Goal: Information Seeking & Learning: Learn about a topic

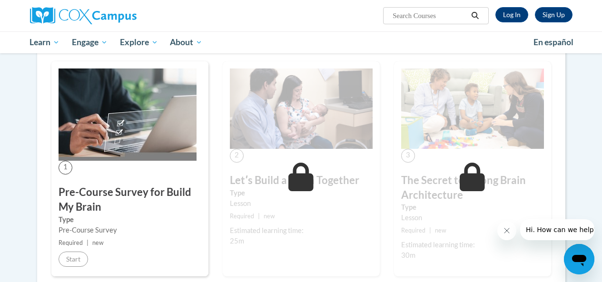
scroll to position [189, 0]
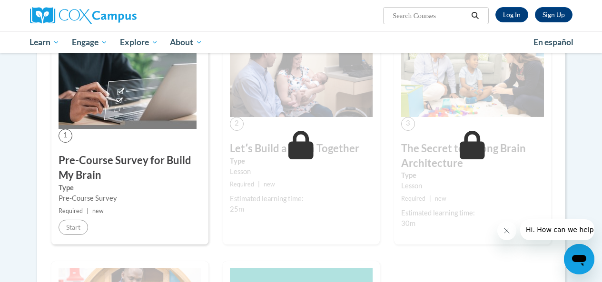
click at [107, 122] on img at bounding box center [128, 83] width 138 height 92
click at [115, 92] on img at bounding box center [128, 83] width 138 height 92
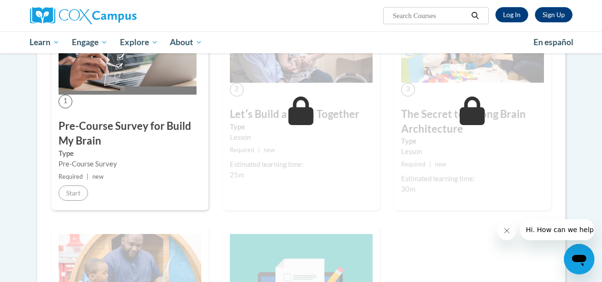
scroll to position [121, 0]
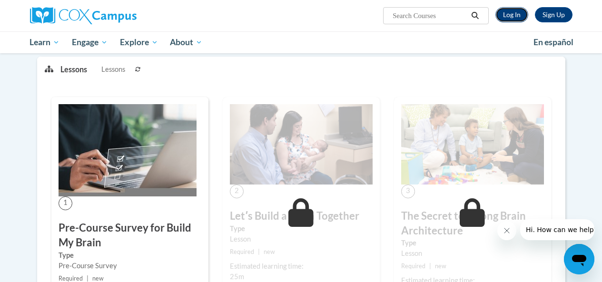
click at [521, 14] on link "Log In" at bounding box center [512, 14] width 33 height 15
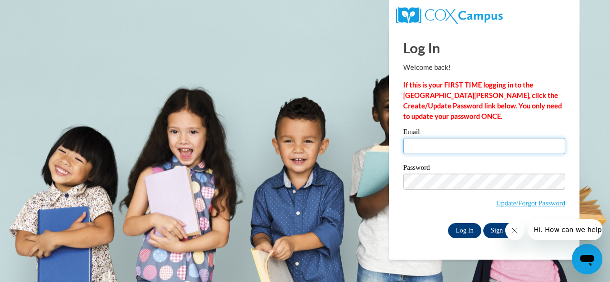
type input "grace.agyemang@udc.edu"
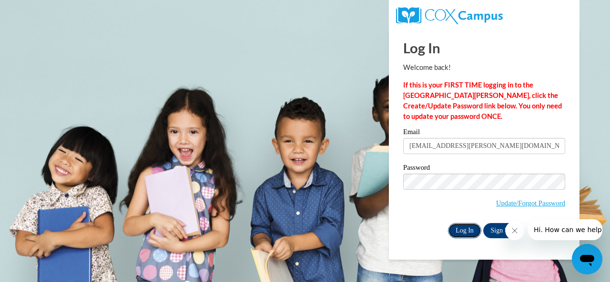
click at [463, 230] on input "Log In" at bounding box center [464, 230] width 33 height 15
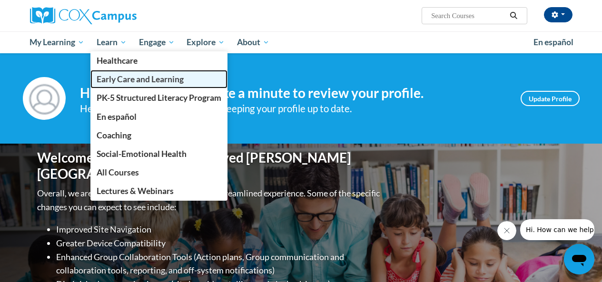
click at [136, 81] on span "Early Care and Learning" at bounding box center [140, 79] width 87 height 10
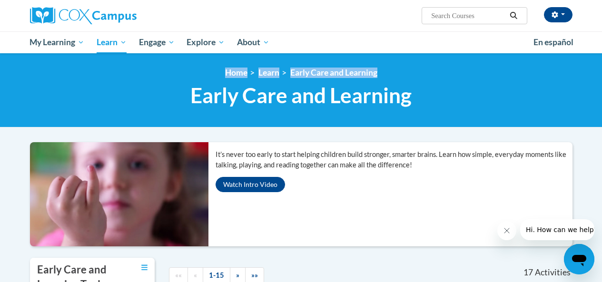
drag, startPoint x: 0, startPoint y: 0, endPoint x: 136, endPoint y: 76, distance: 156.1
click at [136, 76] on div "<en>Home</en><fr>Accueil</fr><de>Zuhause</de><it>Casa</it><es>Casa</es><pt>Casa…" at bounding box center [301, 90] width 557 height 45
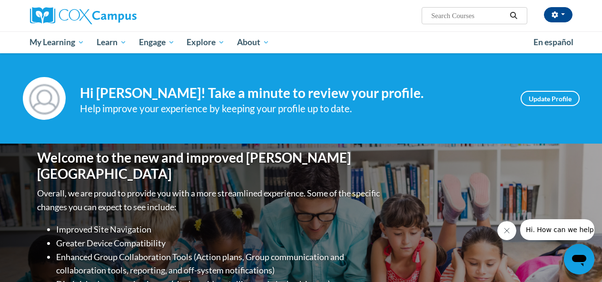
click at [244, 21] on div "[PERSON_NAME] ([GEOGRAPHIC_DATA]/New_York UTC-04:00) My Profile Inbox My Transc…" at bounding box center [394, 12] width 371 height 24
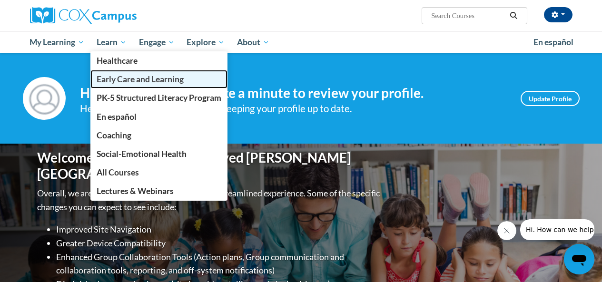
click at [130, 80] on span "Early Care and Learning" at bounding box center [140, 79] width 87 height 10
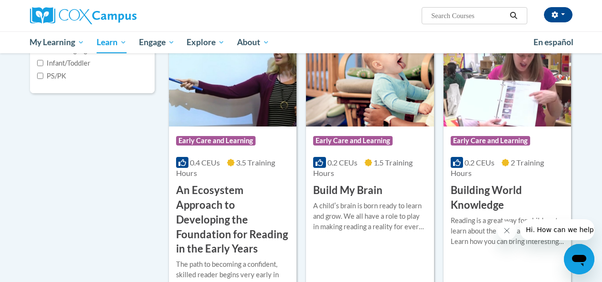
scroll to position [271, 0]
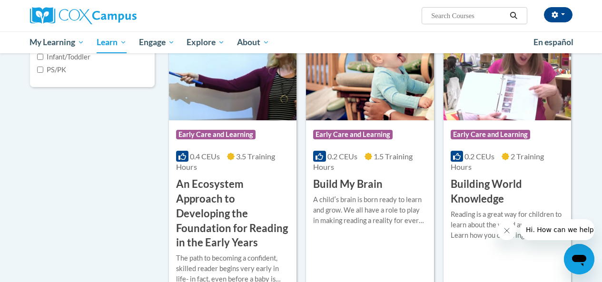
click at [352, 182] on h3 "Build My Brain" at bounding box center [348, 184] width 70 height 15
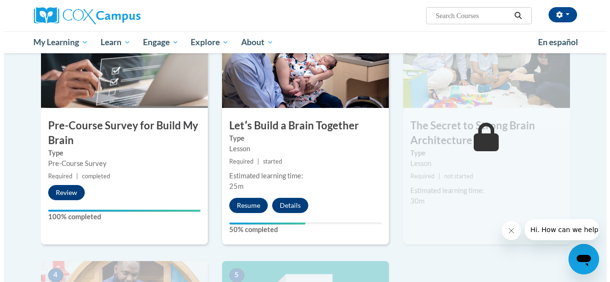
scroll to position [236, 0]
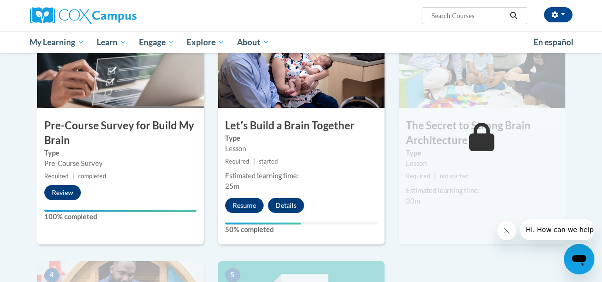
click at [302, 141] on label "Type" at bounding box center [301, 138] width 152 height 10
click at [246, 204] on button "Resume" at bounding box center [244, 205] width 39 height 15
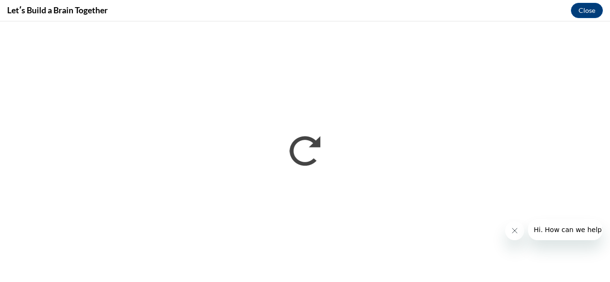
scroll to position [0, 0]
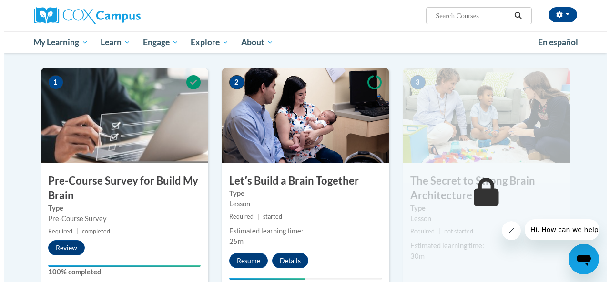
scroll to position [188, 0]
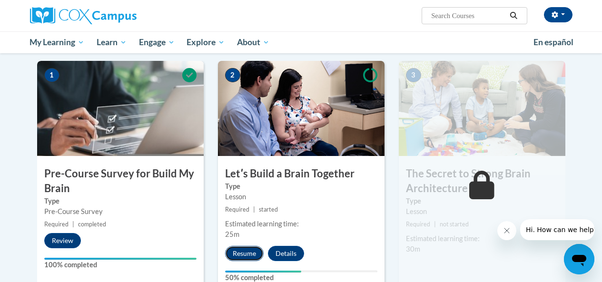
click at [236, 255] on button "Resume" at bounding box center [244, 253] width 39 height 15
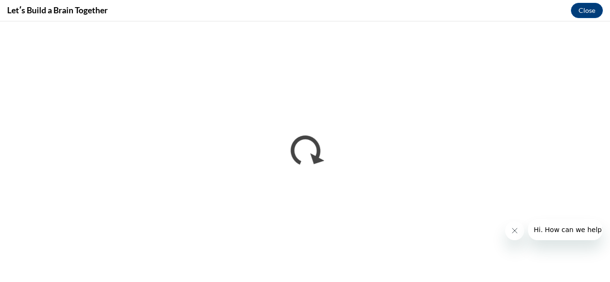
scroll to position [0, 0]
click at [518, 233] on button "Close message from company" at bounding box center [513, 230] width 19 height 19
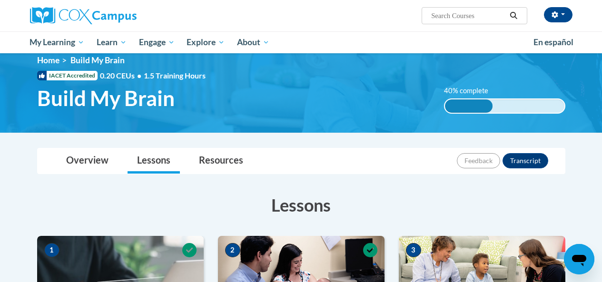
scroll to position [2, 0]
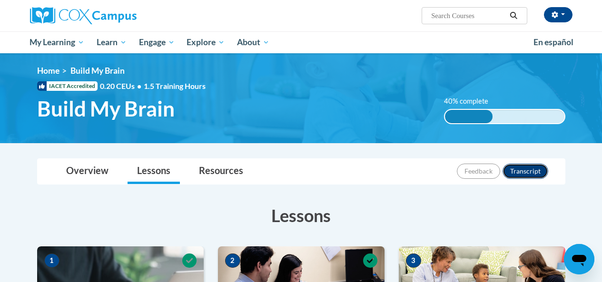
click at [528, 170] on button "Transcript" at bounding box center [526, 171] width 46 height 15
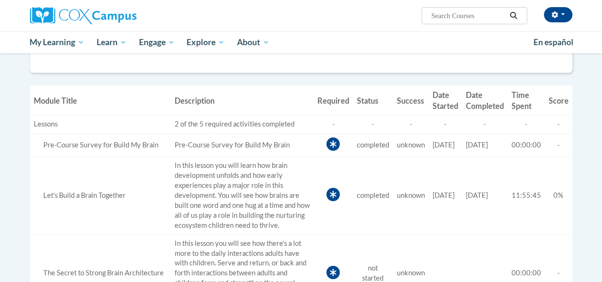
scroll to position [235, 0]
click at [337, 251] on td "Required" at bounding box center [334, 273] width 40 height 78
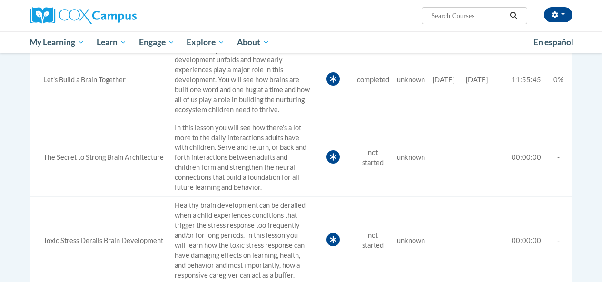
scroll to position [350, 0]
click at [70, 156] on div "The Secret to Strong Brain Architecture" at bounding box center [100, 158] width 133 height 10
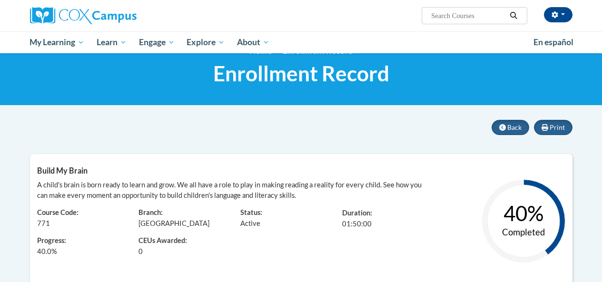
scroll to position [0, 0]
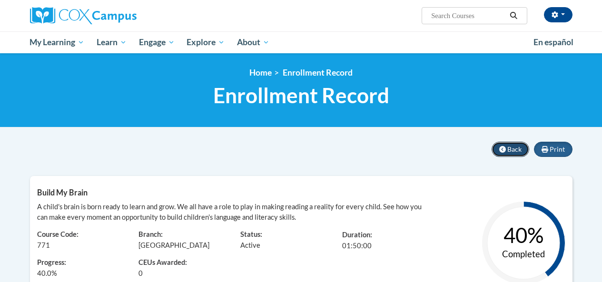
click at [507, 149] on button "Back" at bounding box center [511, 149] width 38 height 15
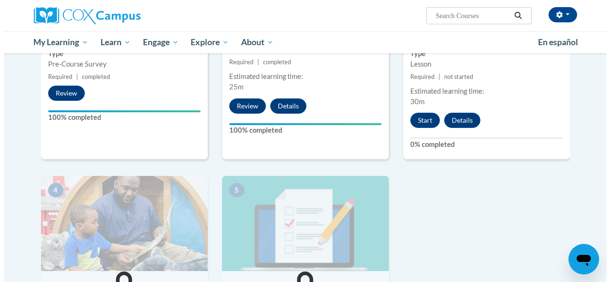
scroll to position [335, 0]
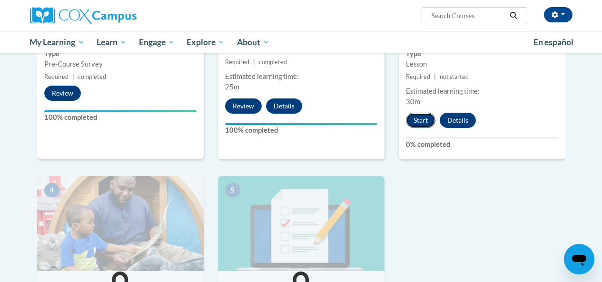
click at [419, 123] on button "Start" at bounding box center [421, 120] width 30 height 15
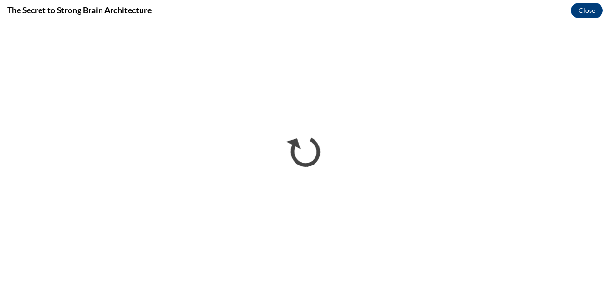
scroll to position [0, 0]
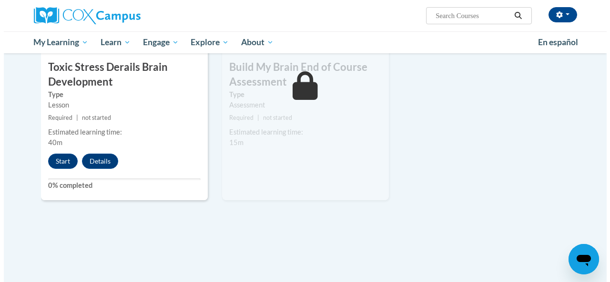
scroll to position [558, 0]
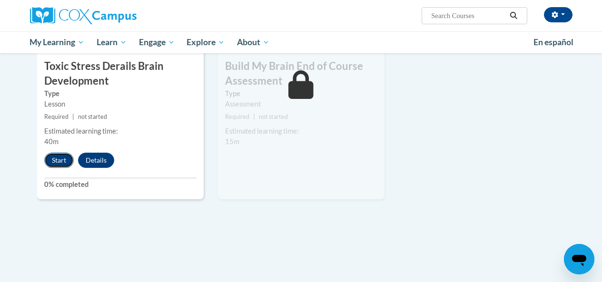
click at [56, 164] on button "Start" at bounding box center [59, 160] width 30 height 15
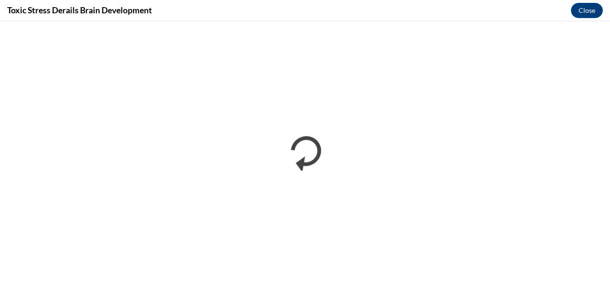
scroll to position [0, 0]
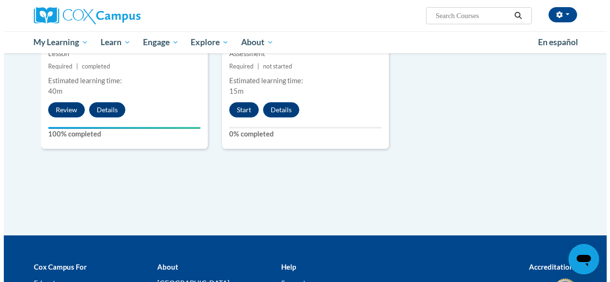
scroll to position [612, 0]
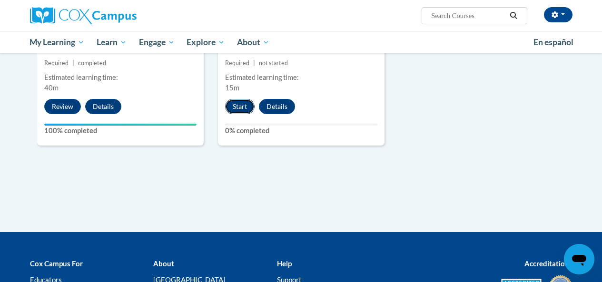
click at [249, 105] on button "Start" at bounding box center [240, 106] width 30 height 15
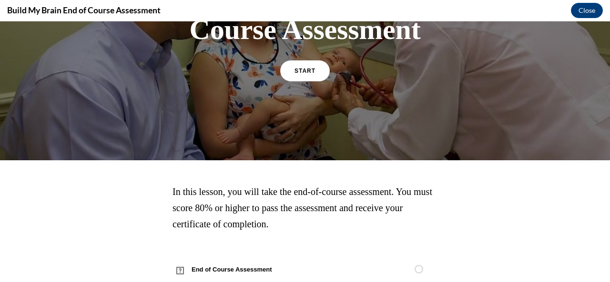
scroll to position [148, 0]
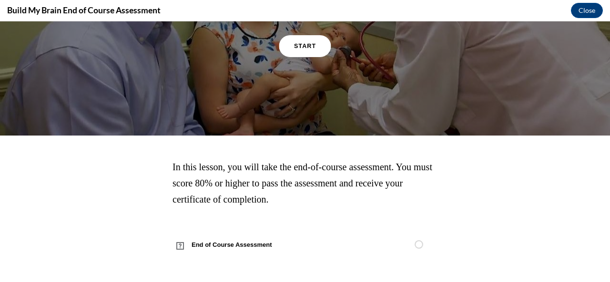
click at [300, 46] on span "START" at bounding box center [305, 45] width 22 height 7
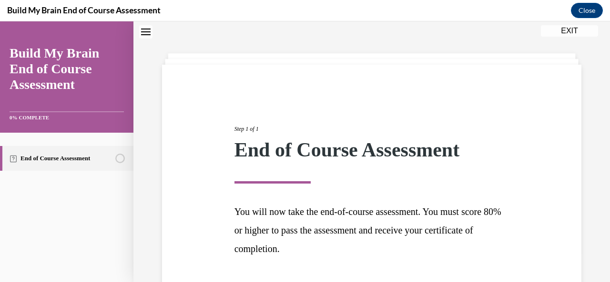
scroll to position [100, 0]
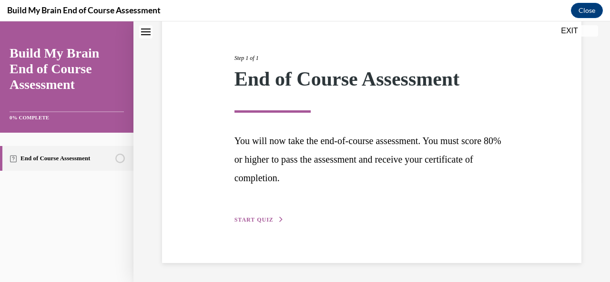
click at [257, 219] on span "START QUIZ" at bounding box center [253, 220] width 39 height 7
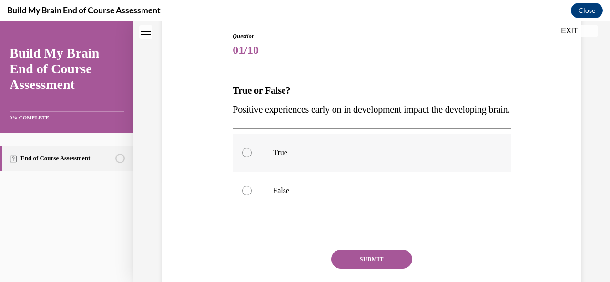
click at [260, 164] on label "True" at bounding box center [371, 153] width 278 height 38
click at [251, 158] on input "True" at bounding box center [247, 153] width 10 height 10
radio input "true"
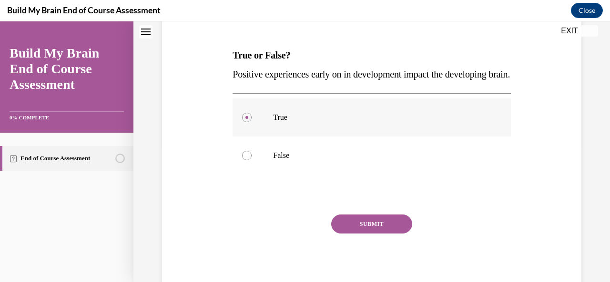
scroll to position [184, 0]
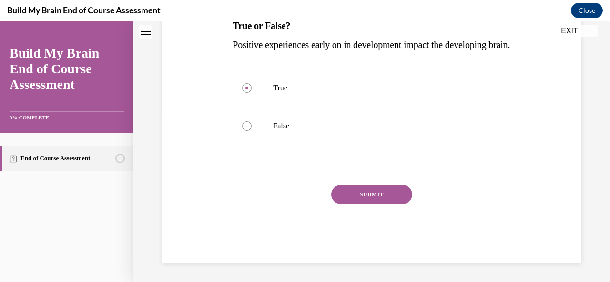
click at [380, 193] on button "SUBMIT" at bounding box center [371, 194] width 81 height 19
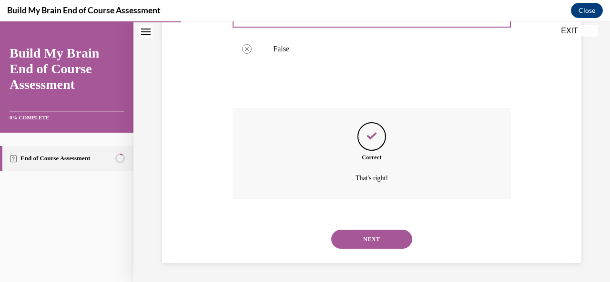
scroll to position [261, 0]
click at [366, 240] on button "NEXT" at bounding box center [371, 239] width 81 height 19
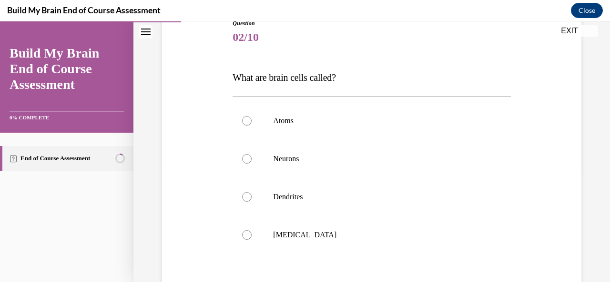
scroll to position [113, 0]
click at [259, 160] on label "Neurons" at bounding box center [371, 159] width 278 height 38
click at [251, 160] on input "Neurons" at bounding box center [247, 159] width 10 height 10
radio input "true"
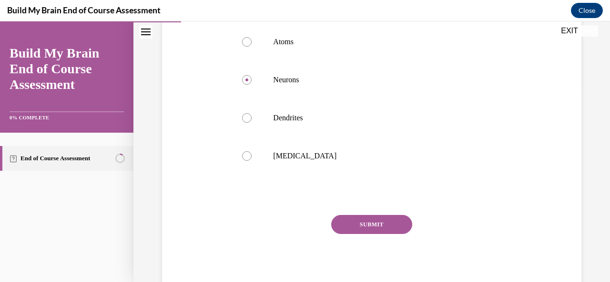
click at [370, 222] on button "SUBMIT" at bounding box center [371, 224] width 81 height 19
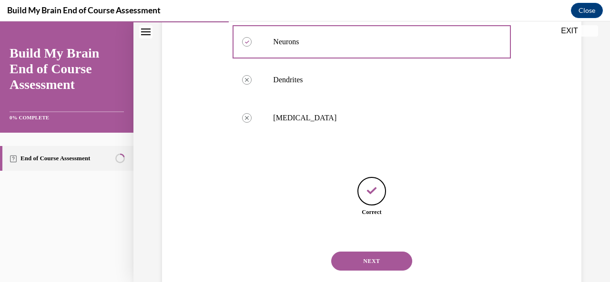
scroll to position [252, 0]
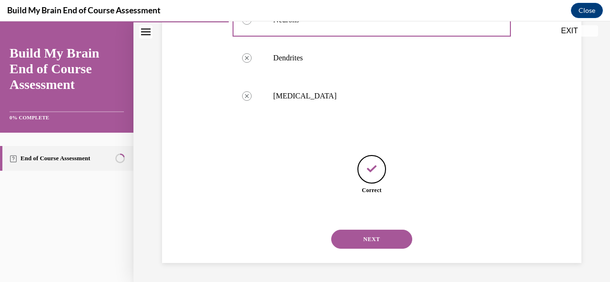
click at [367, 241] on button "NEXT" at bounding box center [371, 239] width 81 height 19
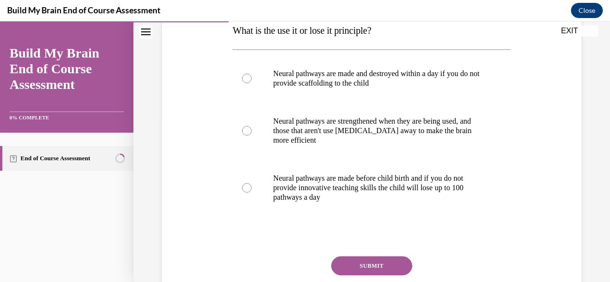
scroll to position [174, 0]
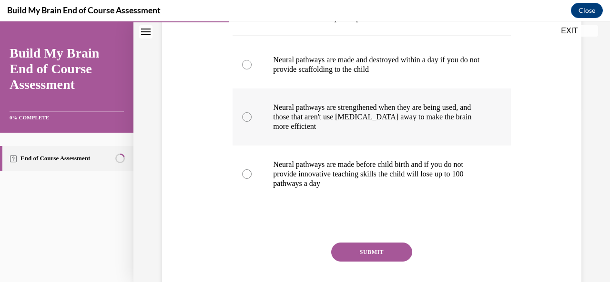
click at [245, 123] on label "Neural pathways are strengthened when they are being used, and those that aren'…" at bounding box center [371, 117] width 278 height 57
click at [245, 122] on input "Neural pathways are strengthened when they are being used, and those that aren'…" at bounding box center [247, 117] width 10 height 10
radio input "true"
click at [352, 252] on button "SUBMIT" at bounding box center [371, 252] width 81 height 19
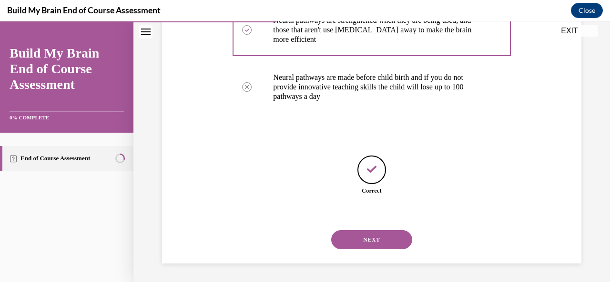
scroll to position [262, 0]
click at [361, 236] on button "NEXT" at bounding box center [371, 239] width 81 height 19
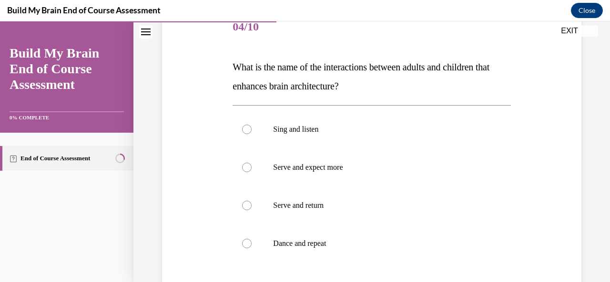
scroll to position [127, 0]
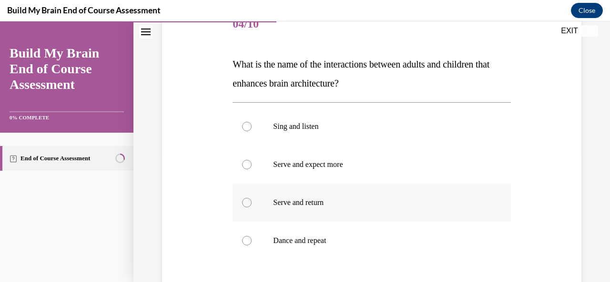
click at [273, 202] on p "Serve and return" at bounding box center [379, 203] width 213 height 10
click at [251, 202] on input "Serve and return" at bounding box center [247, 203] width 10 height 10
radio input "true"
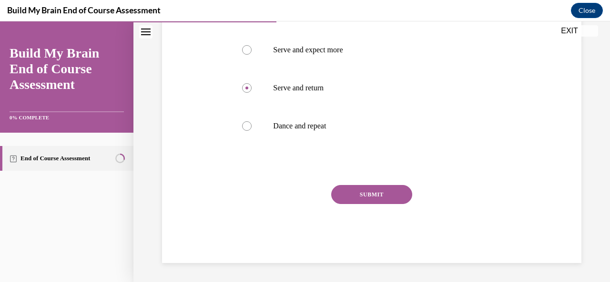
click at [366, 194] on button "SUBMIT" at bounding box center [371, 194] width 81 height 19
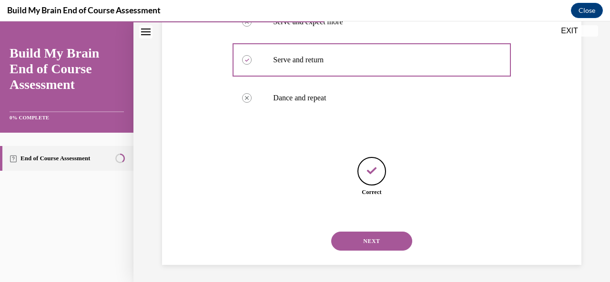
scroll to position [271, 0]
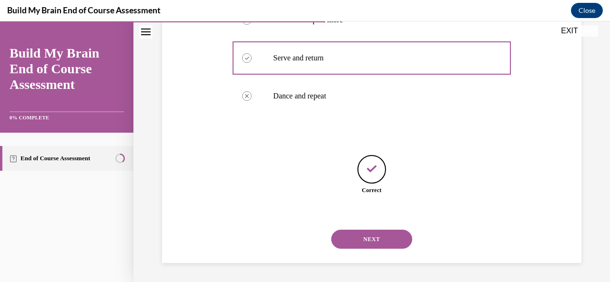
click at [374, 240] on button "NEXT" at bounding box center [371, 239] width 81 height 19
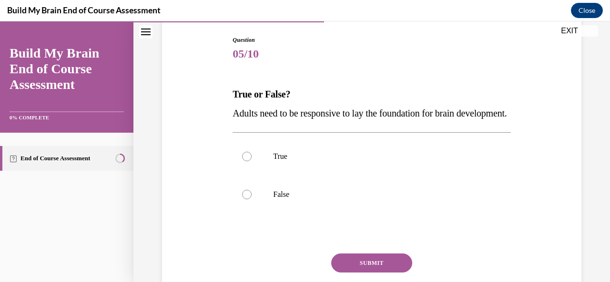
scroll to position [97, 0]
click at [252, 175] on label "True" at bounding box center [371, 156] width 278 height 38
click at [251, 161] on input "True" at bounding box center [247, 156] width 10 height 10
radio input "true"
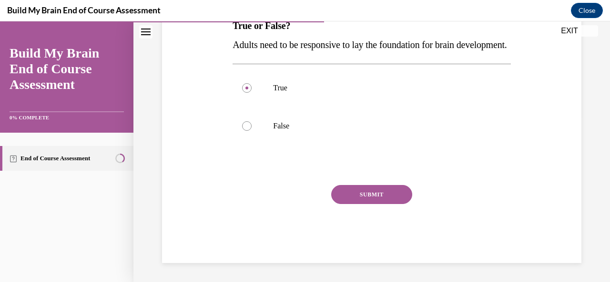
click at [370, 196] on button "SUBMIT" at bounding box center [371, 194] width 81 height 19
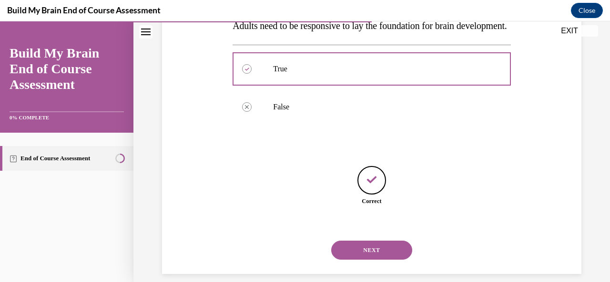
scroll to position [214, 0]
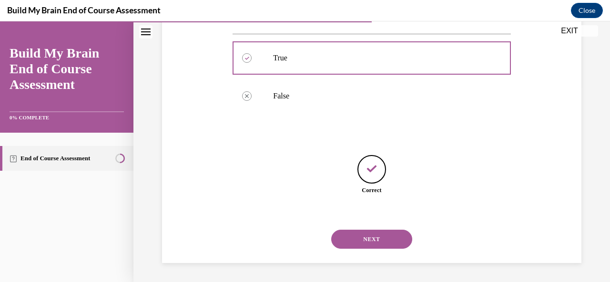
click at [369, 240] on button "NEXT" at bounding box center [371, 239] width 81 height 19
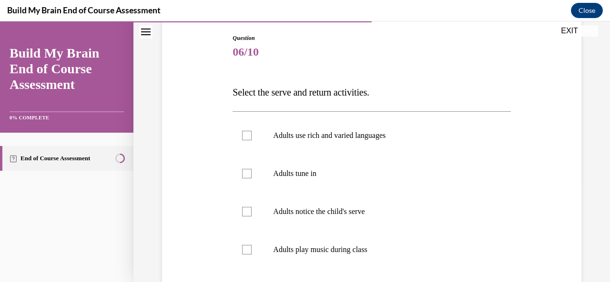
scroll to position [100, 0]
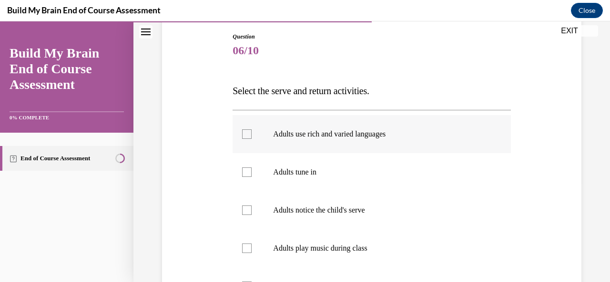
click at [242, 134] on div at bounding box center [247, 135] width 10 height 10
click at [242, 134] on input "Adults use rich and varied languages" at bounding box center [247, 135] width 10 height 10
checkbox input "true"
click at [247, 176] on div at bounding box center [247, 173] width 10 height 10
click at [247, 176] on input "Adults tune in" at bounding box center [247, 173] width 10 height 10
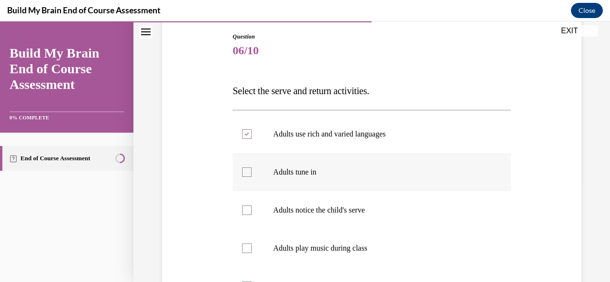
checkbox input "true"
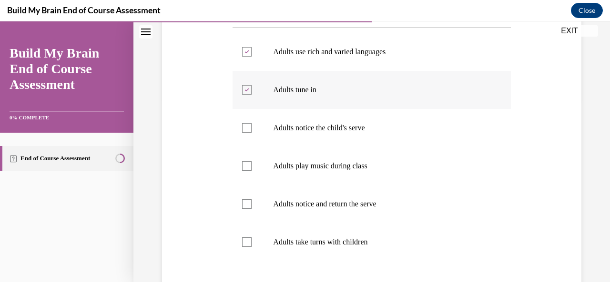
scroll to position [187, 0]
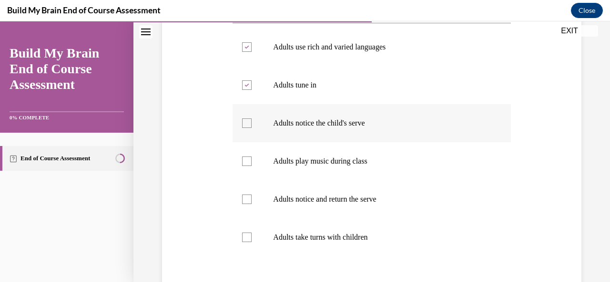
click at [242, 116] on label "Adults notice the child's serve" at bounding box center [371, 123] width 278 height 38
click at [242, 119] on input "Adults notice the child's serve" at bounding box center [247, 124] width 10 height 10
click at [249, 124] on div at bounding box center [247, 124] width 10 height 10
click at [249, 124] on input "Adults notice the child's serve" at bounding box center [247, 124] width 10 height 10
checkbox input "false"
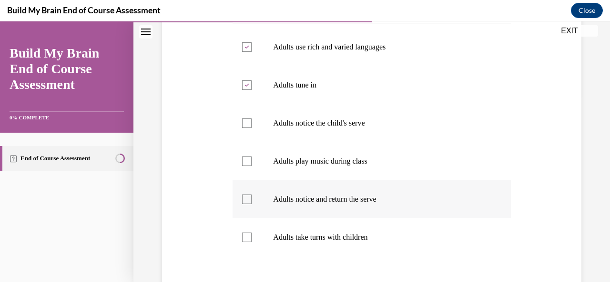
click at [251, 203] on label "Adults notice and return the serve" at bounding box center [371, 199] width 278 height 38
click at [251, 203] on input "Adults notice and return the serve" at bounding box center [247, 200] width 10 height 10
checkbox input "true"
click at [251, 245] on label "Adults take turns with children" at bounding box center [371, 238] width 278 height 38
click at [251, 242] on input "Adults take turns with children" at bounding box center [247, 238] width 10 height 10
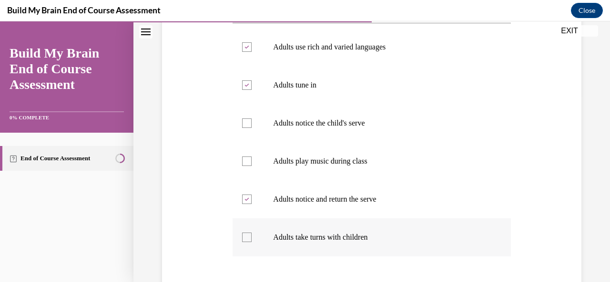
checkbox input "true"
click at [242, 121] on div at bounding box center [247, 124] width 10 height 10
click at [242, 121] on input "Adults notice the child's serve" at bounding box center [247, 124] width 10 height 10
checkbox input "true"
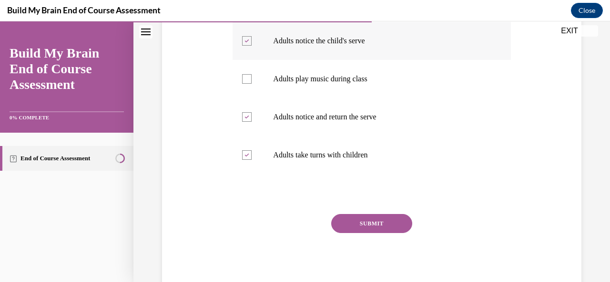
scroll to position [275, 0]
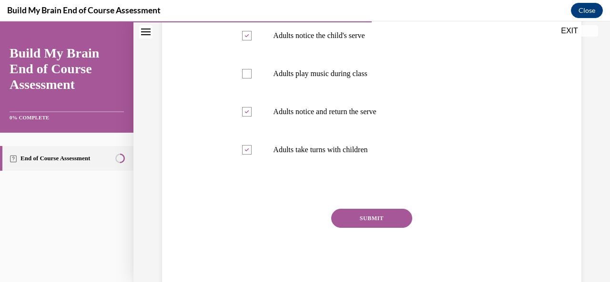
click at [368, 218] on button "SUBMIT" at bounding box center [371, 218] width 81 height 19
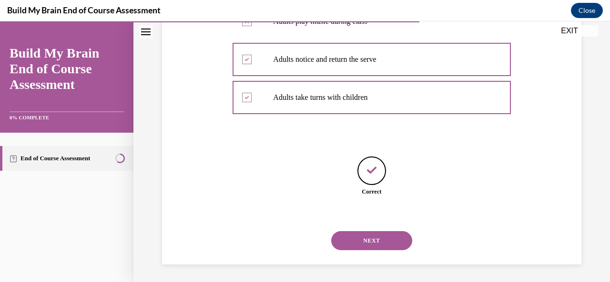
scroll to position [329, 0]
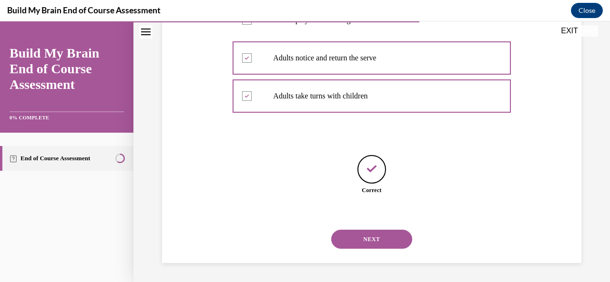
click at [365, 241] on button "NEXT" at bounding box center [371, 239] width 81 height 19
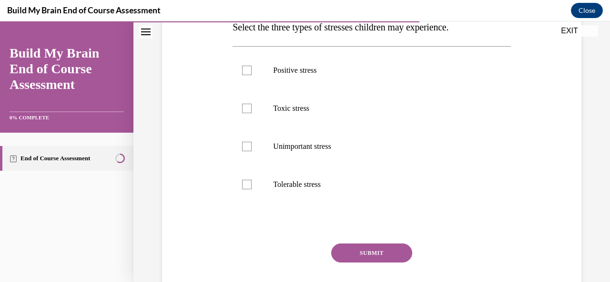
scroll to position [164, 0]
click at [249, 65] on div at bounding box center [247, 70] width 10 height 10
click at [249, 65] on input "Positive stress" at bounding box center [247, 70] width 10 height 10
checkbox input "true"
click at [249, 98] on label "Toxic stress" at bounding box center [371, 108] width 278 height 38
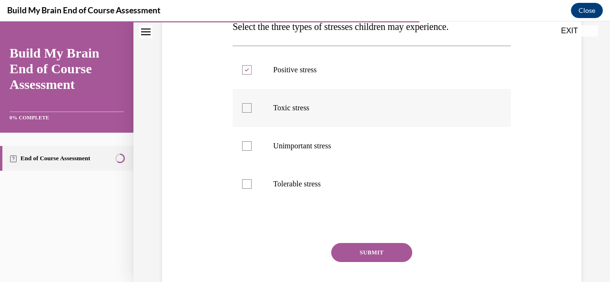
click at [249, 103] on input "Toxic stress" at bounding box center [247, 108] width 10 height 10
checkbox input "true"
click at [251, 184] on label "Tolerable stress" at bounding box center [371, 184] width 278 height 38
click at [251, 184] on input "Tolerable stress" at bounding box center [247, 185] width 10 height 10
checkbox input "true"
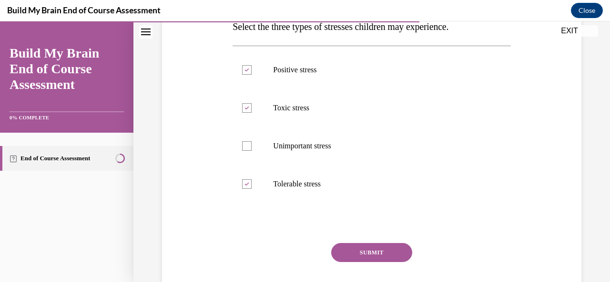
click at [360, 249] on button "SUBMIT" at bounding box center [371, 252] width 81 height 19
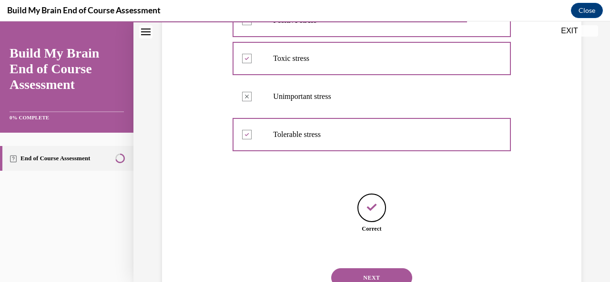
scroll to position [252, 0]
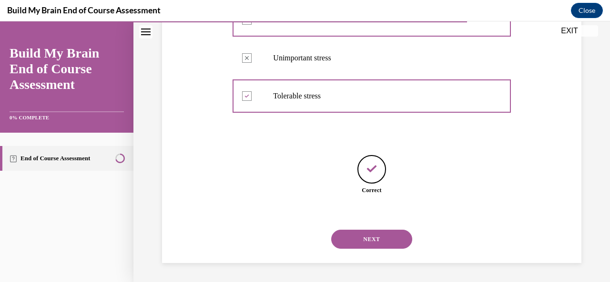
click at [372, 235] on button "NEXT" at bounding box center [371, 239] width 81 height 19
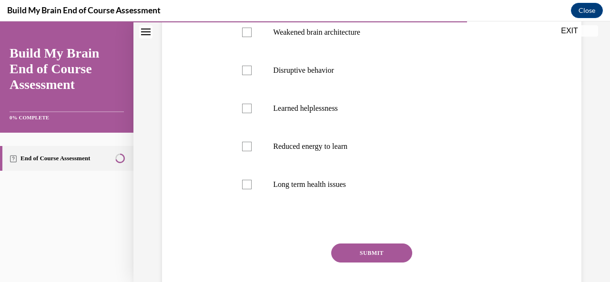
scroll to position [202, 0]
click at [251, 181] on label "Long term health issues" at bounding box center [371, 185] width 278 height 38
click at [251, 181] on input "Long term health issues" at bounding box center [247, 185] width 10 height 10
checkbox input "true"
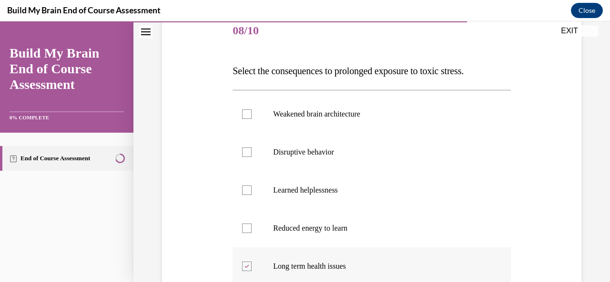
scroll to position [120, 0]
click at [248, 113] on div at bounding box center [247, 114] width 10 height 10
click at [248, 113] on input "Weakened brain architecture" at bounding box center [247, 114] width 10 height 10
checkbox input "true"
click at [244, 143] on label "Disruptive behavior" at bounding box center [371, 152] width 278 height 38
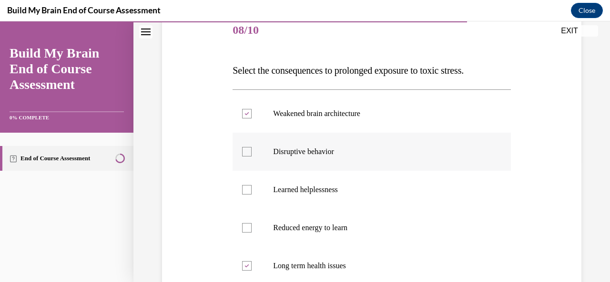
click at [244, 147] on input "Disruptive behavior" at bounding box center [247, 152] width 10 height 10
checkbox input "true"
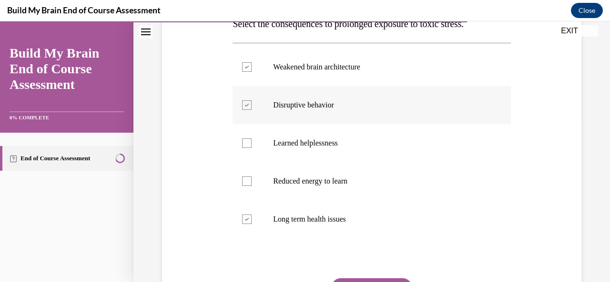
scroll to position [170, 0]
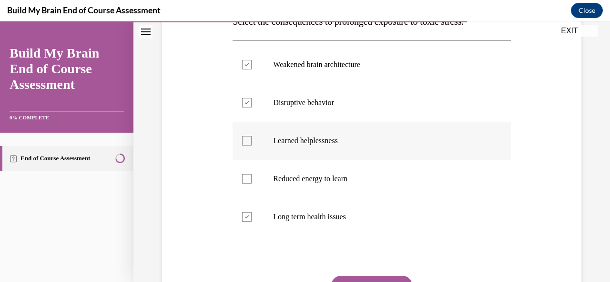
click at [246, 138] on div at bounding box center [247, 141] width 10 height 10
click at [246, 138] on input "Learned helplessness" at bounding box center [247, 141] width 10 height 10
checkbox input "true"
click at [251, 177] on label "Reduced energy to learn" at bounding box center [371, 179] width 278 height 38
click at [251, 177] on input "Reduced energy to learn" at bounding box center [247, 179] width 10 height 10
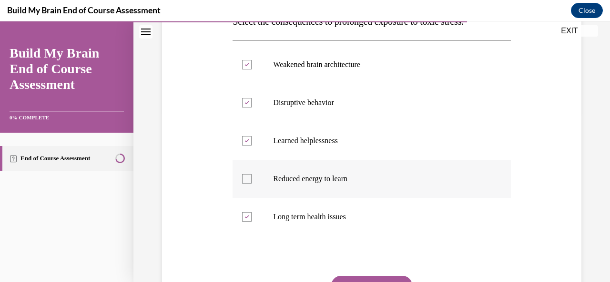
checkbox input "true"
click at [249, 212] on div at bounding box center [247, 217] width 10 height 10
click at [249, 212] on input "Long term health issues" at bounding box center [247, 217] width 10 height 10
click at [251, 222] on label "Long term health issues" at bounding box center [371, 217] width 278 height 38
click at [251, 222] on input "Long term health issues" at bounding box center [247, 217] width 10 height 10
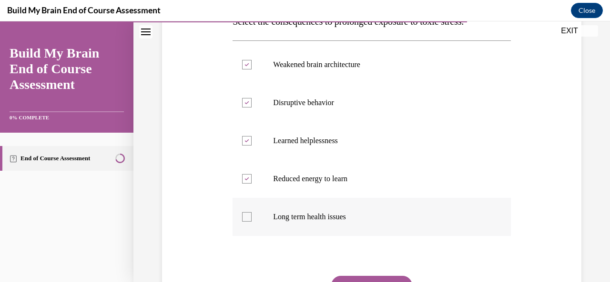
checkbox input "true"
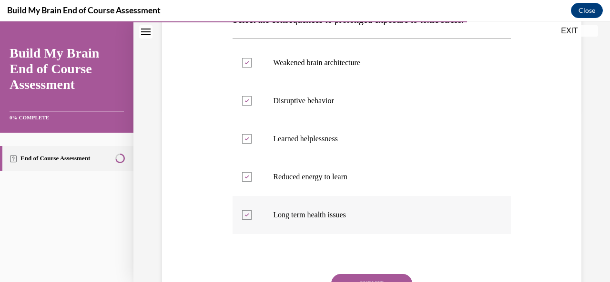
scroll to position [172, 0]
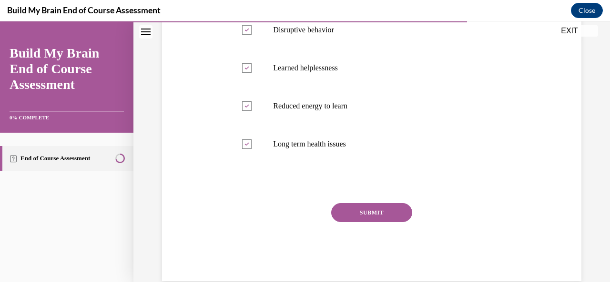
click at [373, 213] on button "SUBMIT" at bounding box center [371, 212] width 81 height 19
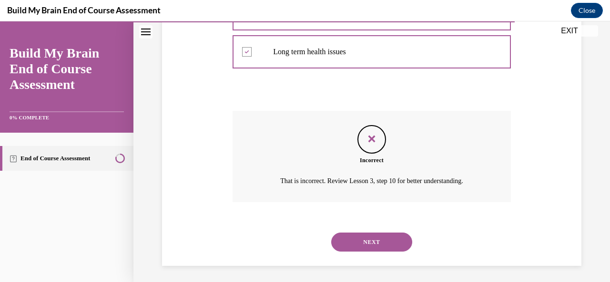
scroll to position [338, 0]
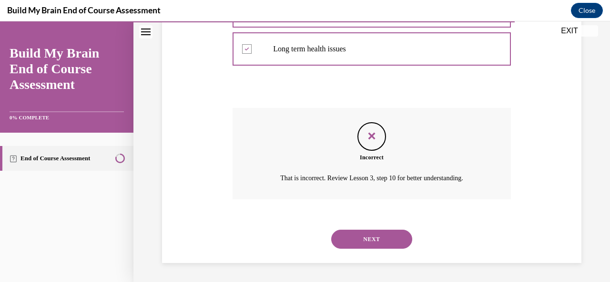
click at [367, 233] on button "NEXT" at bounding box center [371, 239] width 81 height 19
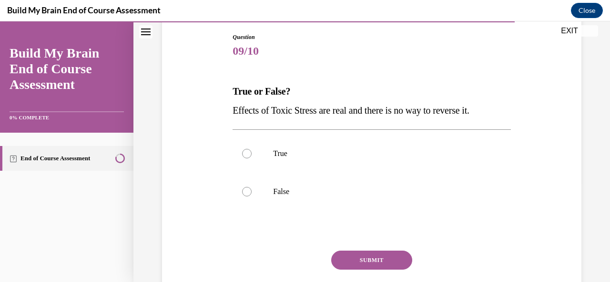
scroll to position [101, 0]
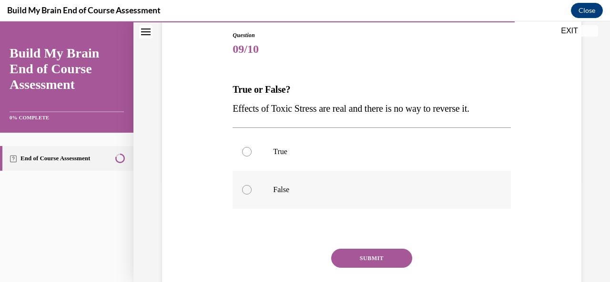
click at [248, 190] on div at bounding box center [247, 190] width 10 height 10
click at [248, 190] on input "False" at bounding box center [247, 190] width 10 height 10
radio input "true"
click at [364, 259] on button "SUBMIT" at bounding box center [371, 258] width 81 height 19
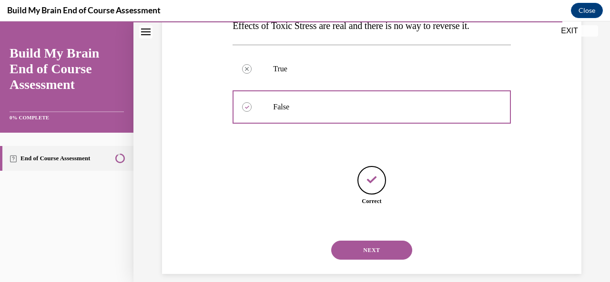
scroll to position [195, 0]
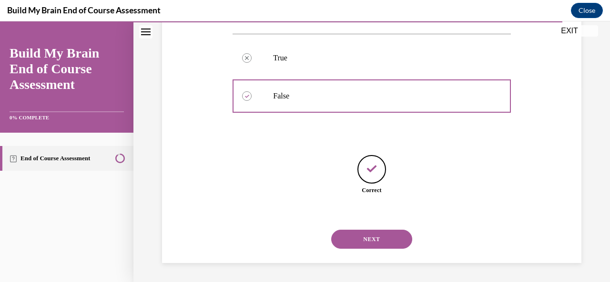
click at [366, 243] on button "NEXT" at bounding box center [371, 239] width 81 height 19
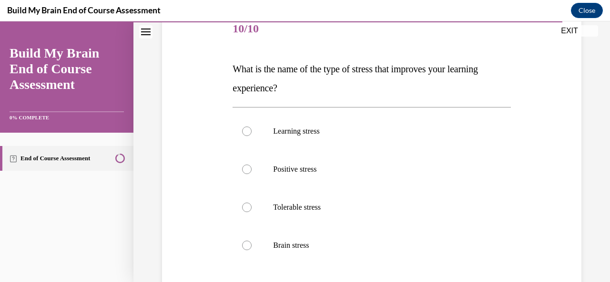
scroll to position [120, 0]
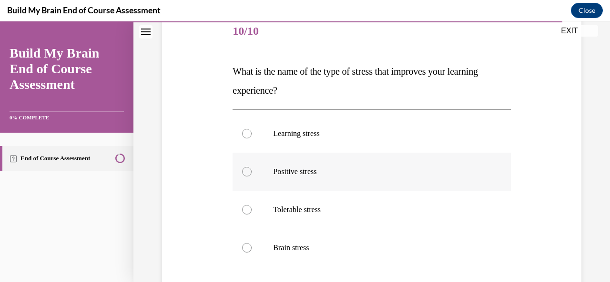
click at [251, 173] on label "Positive stress" at bounding box center [371, 172] width 278 height 38
click at [251, 173] on input "Positive stress" at bounding box center [247, 172] width 10 height 10
radio input "true"
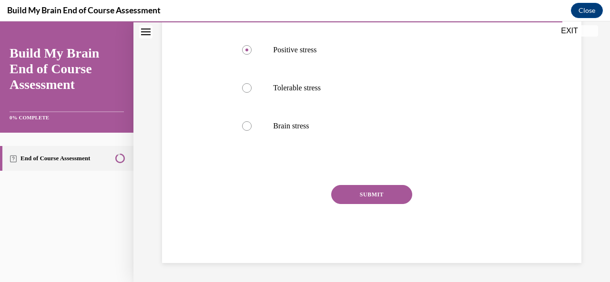
click at [379, 197] on button "SUBMIT" at bounding box center [371, 194] width 81 height 19
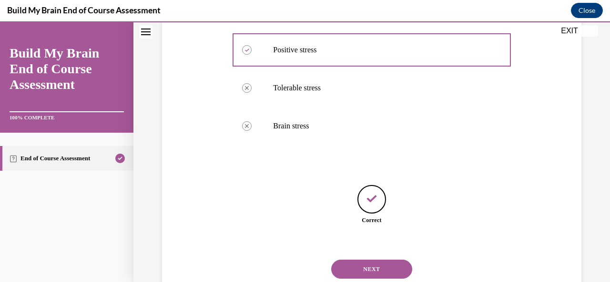
scroll to position [271, 0]
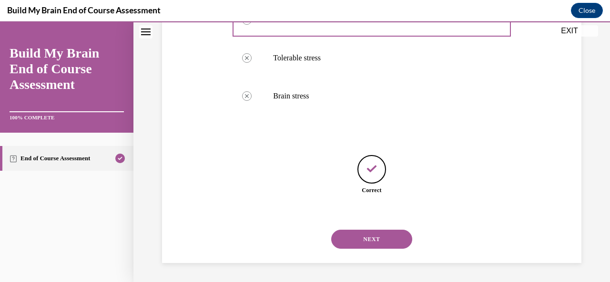
click at [371, 240] on button "NEXT" at bounding box center [371, 239] width 81 height 19
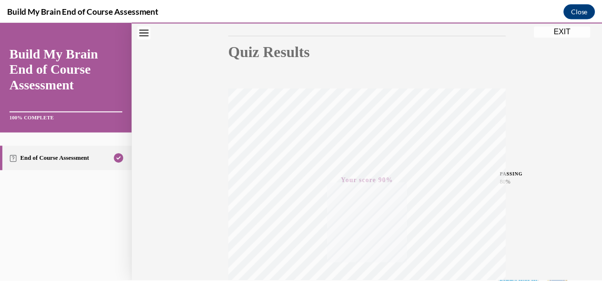
scroll to position [99, 0]
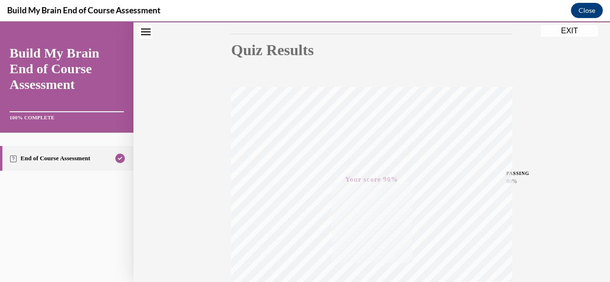
click at [571, 29] on button "EXIT" at bounding box center [569, 30] width 57 height 11
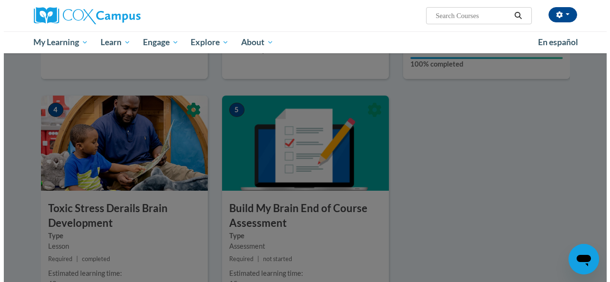
scroll to position [283, 0]
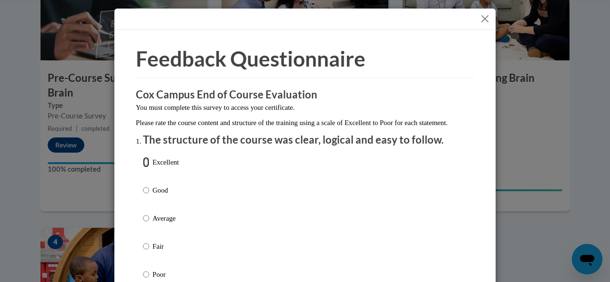
click at [144, 168] on input "Excellent" at bounding box center [146, 162] width 6 height 10
radio input "true"
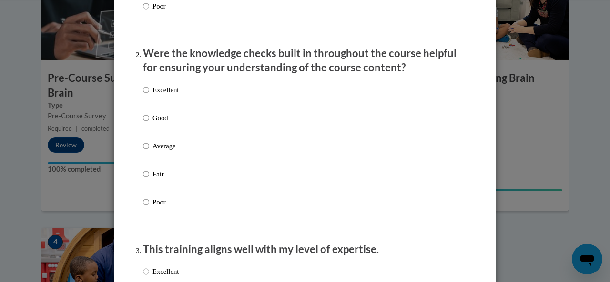
scroll to position [273, 0]
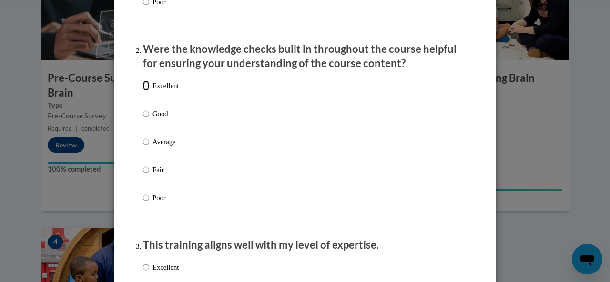
click at [144, 91] on input "Excellent" at bounding box center [146, 85] width 6 height 10
radio input "true"
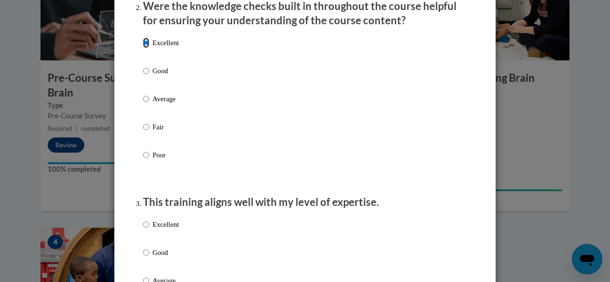
scroll to position [358, 0]
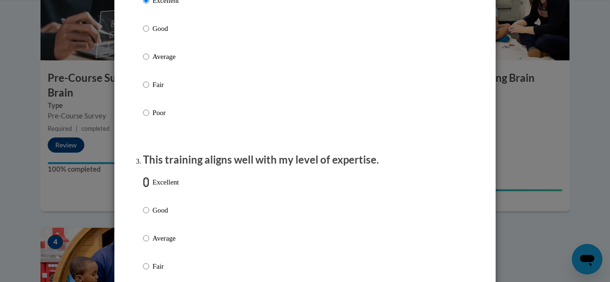
click at [143, 187] on input "Excellent" at bounding box center [146, 182] width 6 height 10
radio input "true"
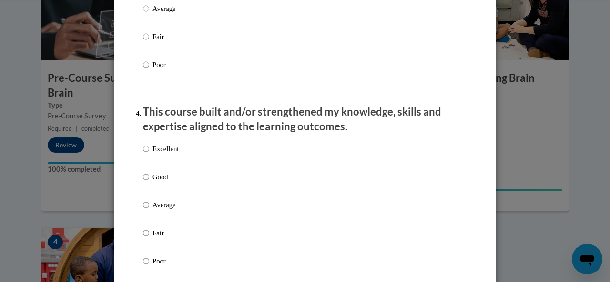
scroll to position [590, 0]
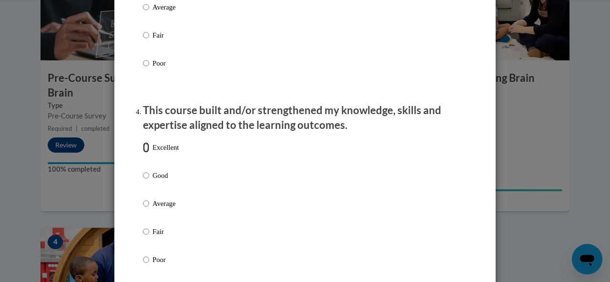
click at [143, 153] on input "Excellent" at bounding box center [146, 147] width 6 height 10
radio input "true"
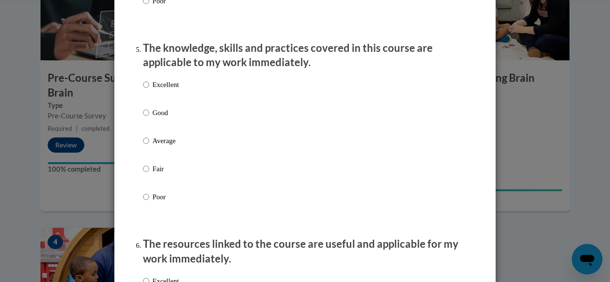
scroll to position [851, 0]
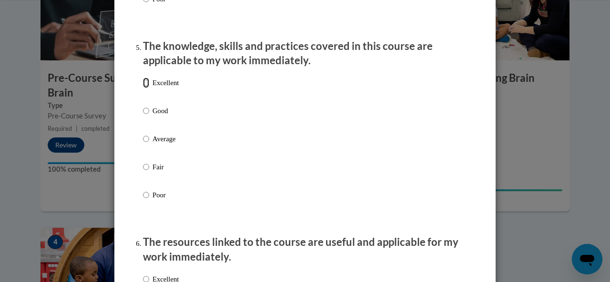
click at [143, 88] on input "Excellent" at bounding box center [146, 83] width 6 height 10
radio input "true"
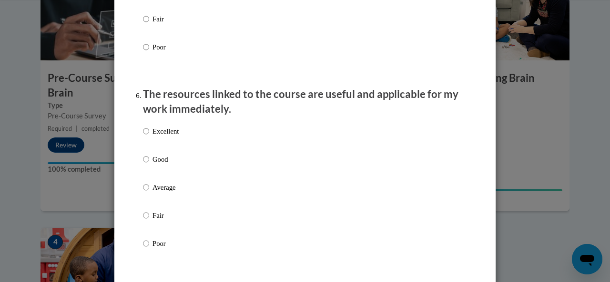
scroll to position [999, 0]
click at [143, 136] on input "Excellent" at bounding box center [146, 131] width 6 height 10
radio input "true"
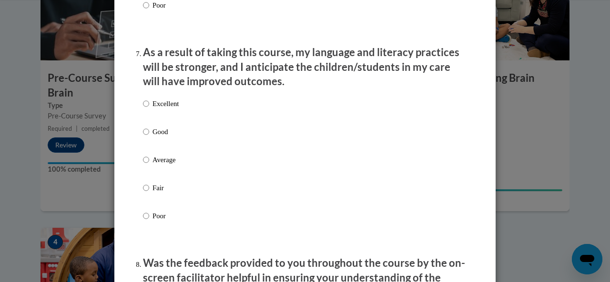
scroll to position [1238, 0]
click at [143, 109] on input "Excellent" at bounding box center [146, 103] width 6 height 10
radio input "true"
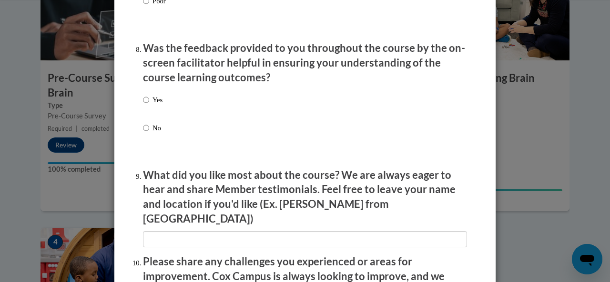
scroll to position [1453, 0]
click at [143, 105] on input "Yes" at bounding box center [146, 100] width 6 height 10
radio input "true"
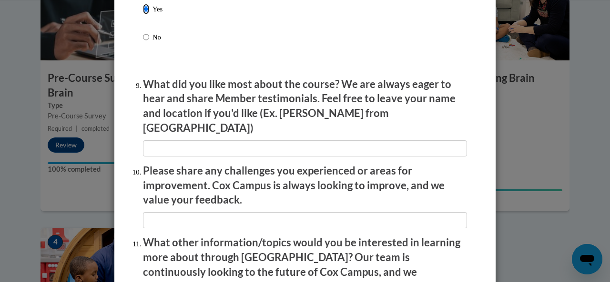
scroll to position [1544, 0]
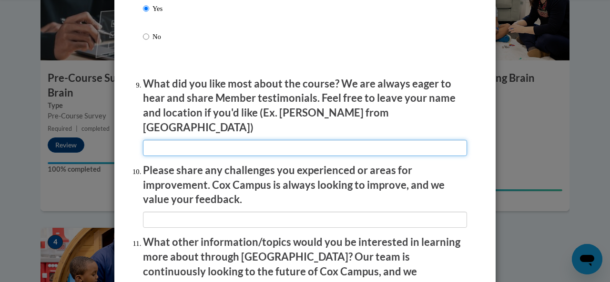
click at [164, 140] on input "textbox" at bounding box center [305, 148] width 324 height 16
type input "using the video to explain"
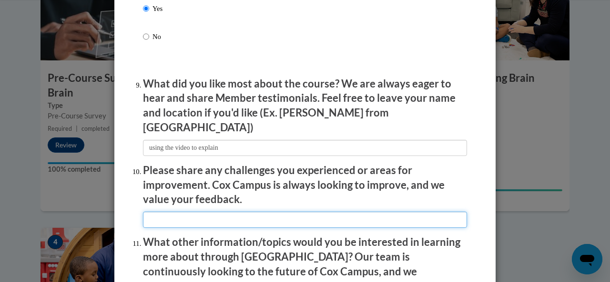
click at [197, 213] on input "textbox" at bounding box center [305, 220] width 324 height 16
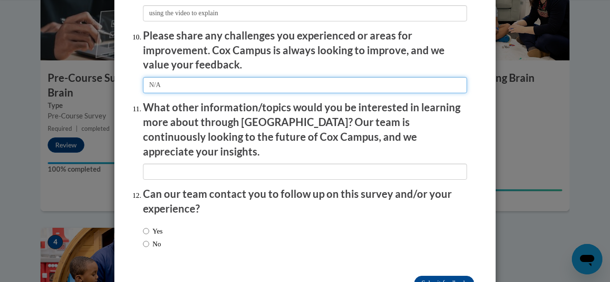
scroll to position [1699, 0]
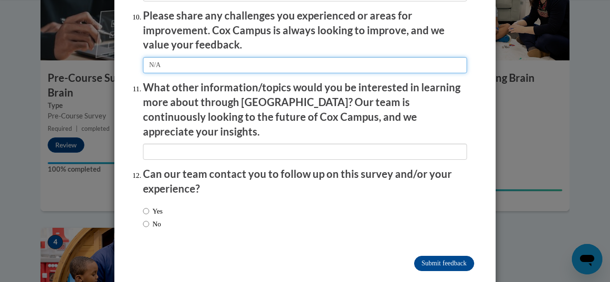
type input "N/A"
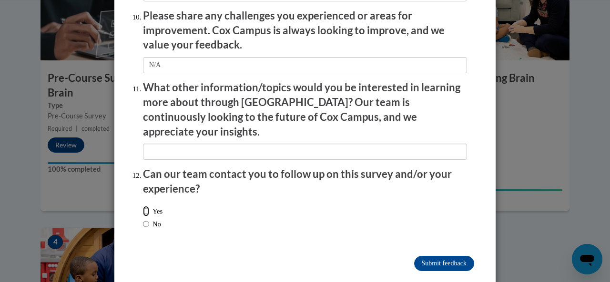
click at [143, 206] on input "Yes" at bounding box center [146, 211] width 6 height 10
radio input "true"
click at [442, 256] on input "Submit feedback" at bounding box center [444, 263] width 60 height 15
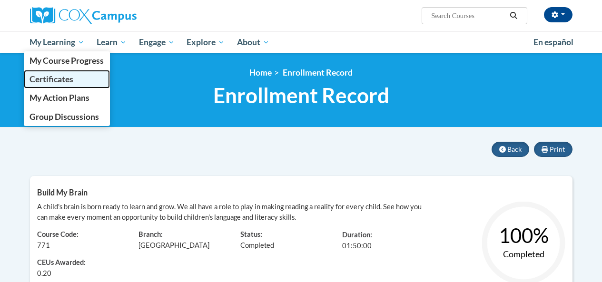
click at [55, 80] on span "Certificates" at bounding box center [52, 79] width 44 height 10
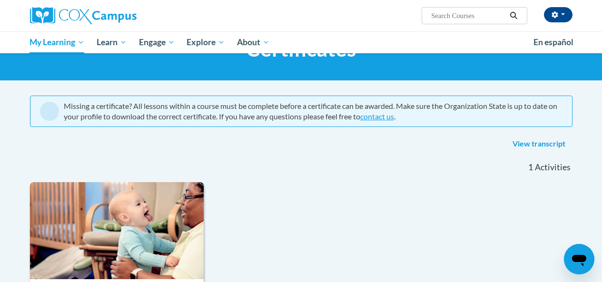
scroll to position [47, 0]
click at [537, 146] on link "View transcript" at bounding box center [539, 144] width 67 height 15
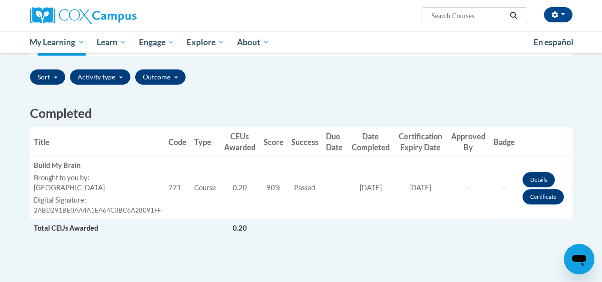
scroll to position [213, 0]
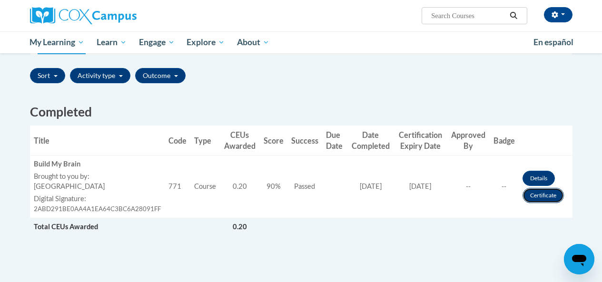
click at [539, 194] on link "Certificate" at bounding box center [543, 195] width 41 height 15
